Goal: Task Accomplishment & Management: Use online tool/utility

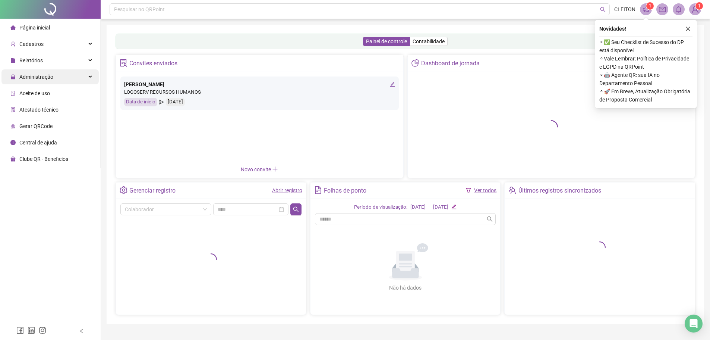
click at [51, 79] on span "Administração" at bounding box center [36, 77] width 34 height 6
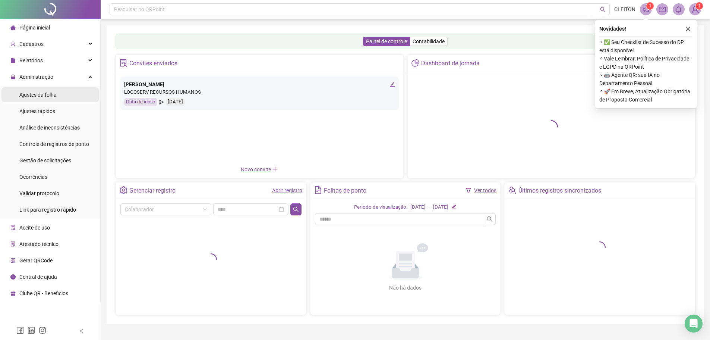
click at [48, 95] on span "Ajustes da folha" at bounding box center [37, 95] width 37 height 6
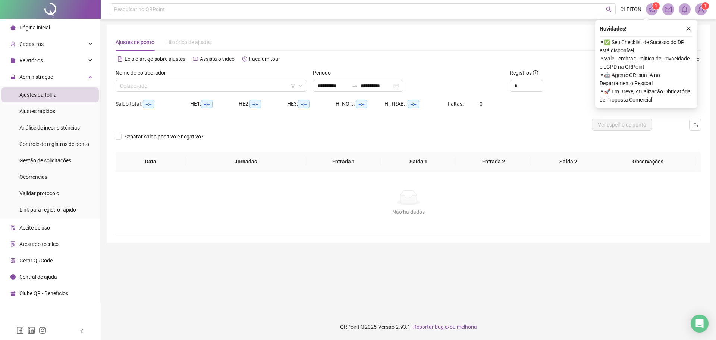
type input "**********"
click at [158, 86] on input "search" at bounding box center [208, 85] width 176 height 11
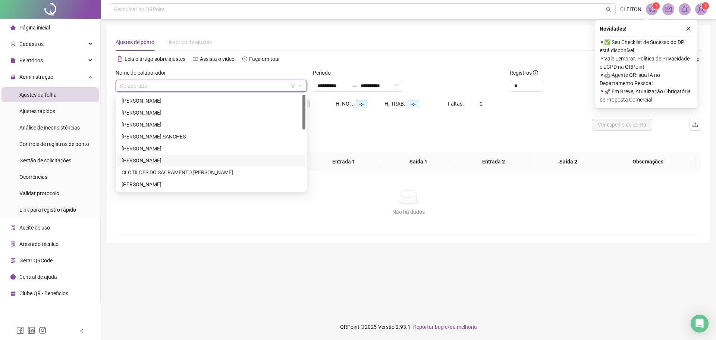
click at [131, 162] on div "[PERSON_NAME]" at bounding box center [211, 160] width 179 height 8
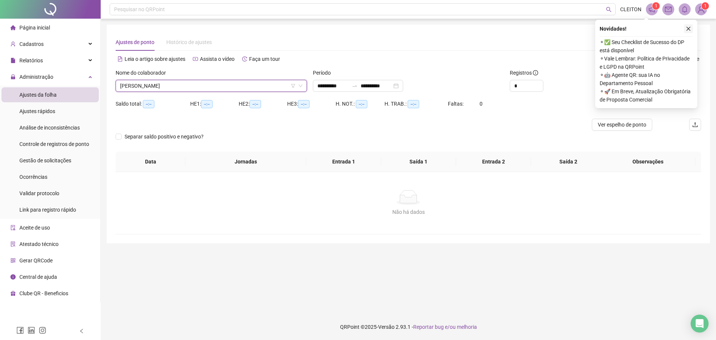
click at [689, 30] on icon "close" at bounding box center [688, 29] width 4 height 4
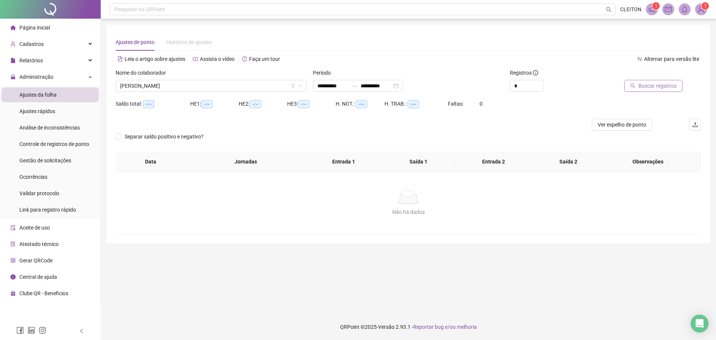
click at [650, 88] on span "Buscar registros" at bounding box center [657, 86] width 38 height 8
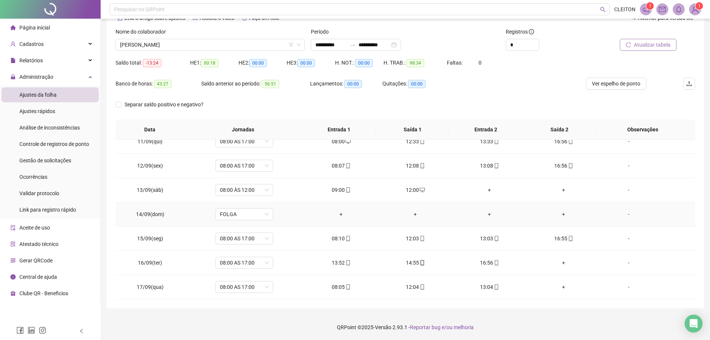
scroll to position [41, 0]
click at [559, 262] on div "+" at bounding box center [564, 262] width 62 height 8
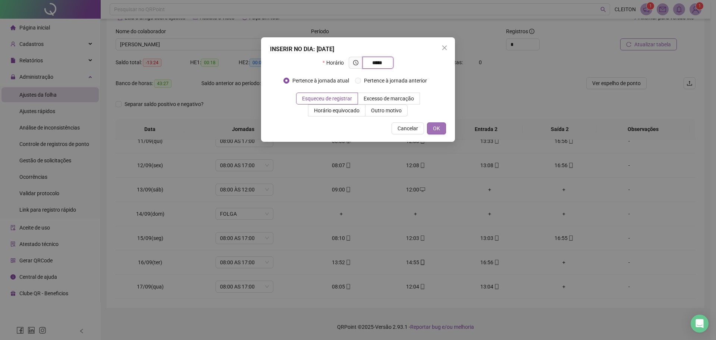
type input "*****"
click at [440, 127] on button "OK" at bounding box center [436, 128] width 19 height 12
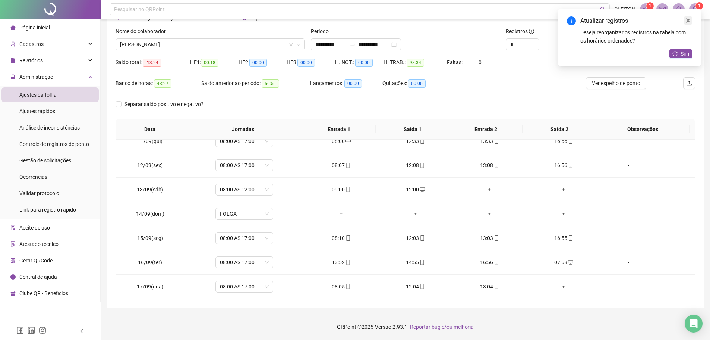
click at [688, 20] on icon "close" at bounding box center [688, 20] width 5 height 5
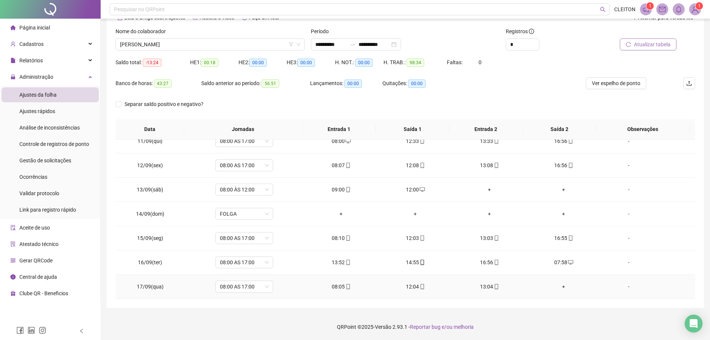
click at [561, 286] on div "+" at bounding box center [564, 286] width 62 height 8
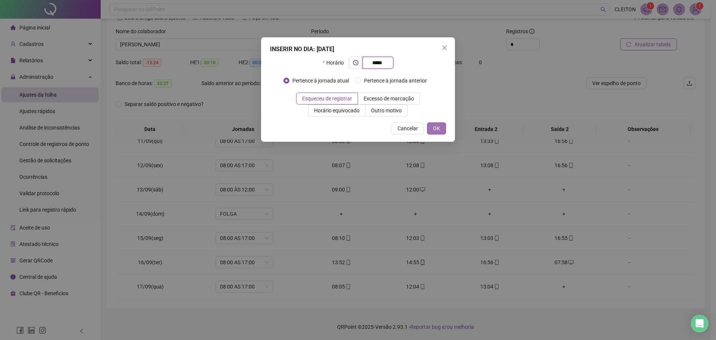
type input "*****"
click at [435, 128] on span "OK" at bounding box center [436, 128] width 7 height 8
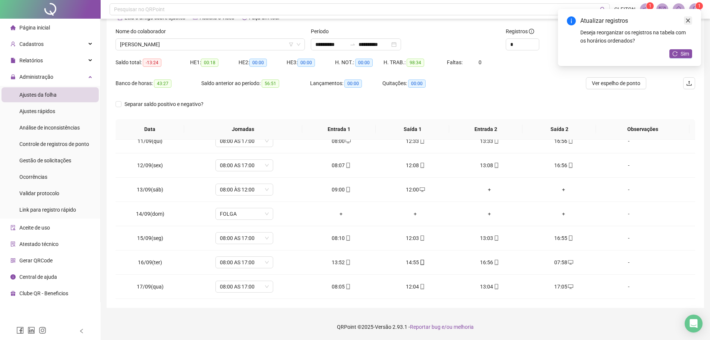
click at [686, 23] on icon "close" at bounding box center [688, 20] width 5 height 5
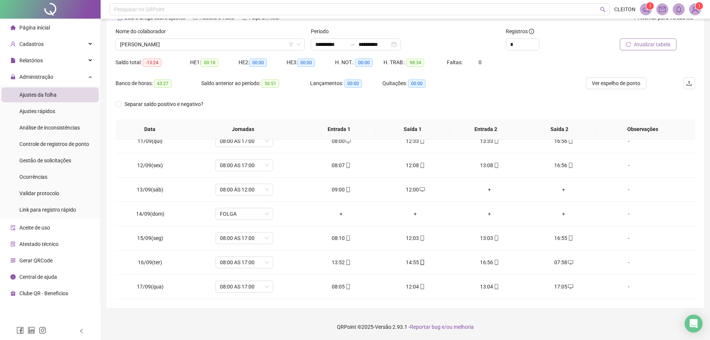
click at [645, 45] on span "Atualizar tabela" at bounding box center [652, 44] width 37 height 8
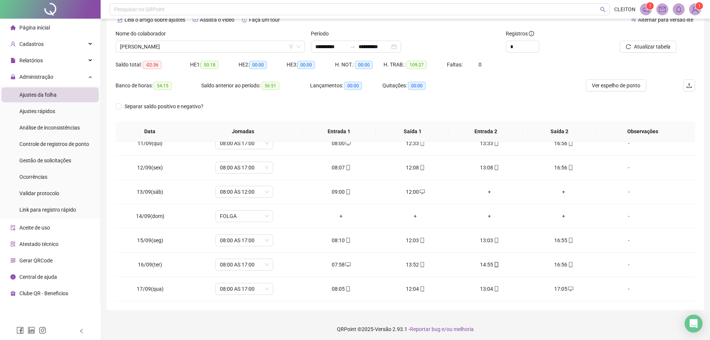
scroll to position [0, 0]
